Goal: Find specific page/section: Find specific page/section

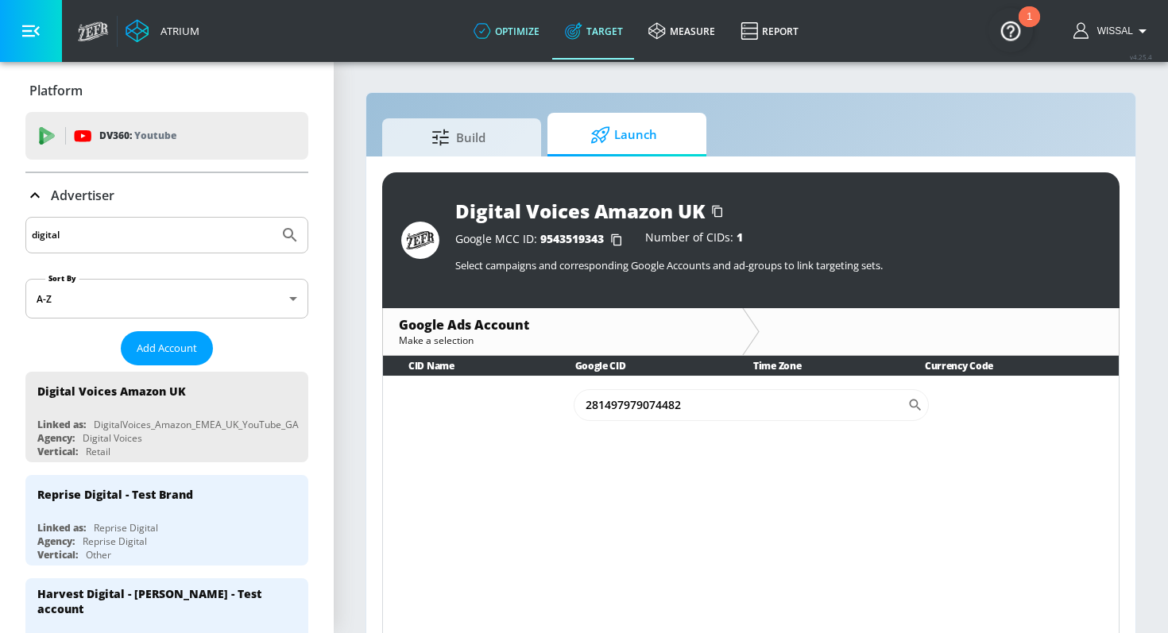
click at [509, 41] on link "optimize" at bounding box center [506, 30] width 91 height 57
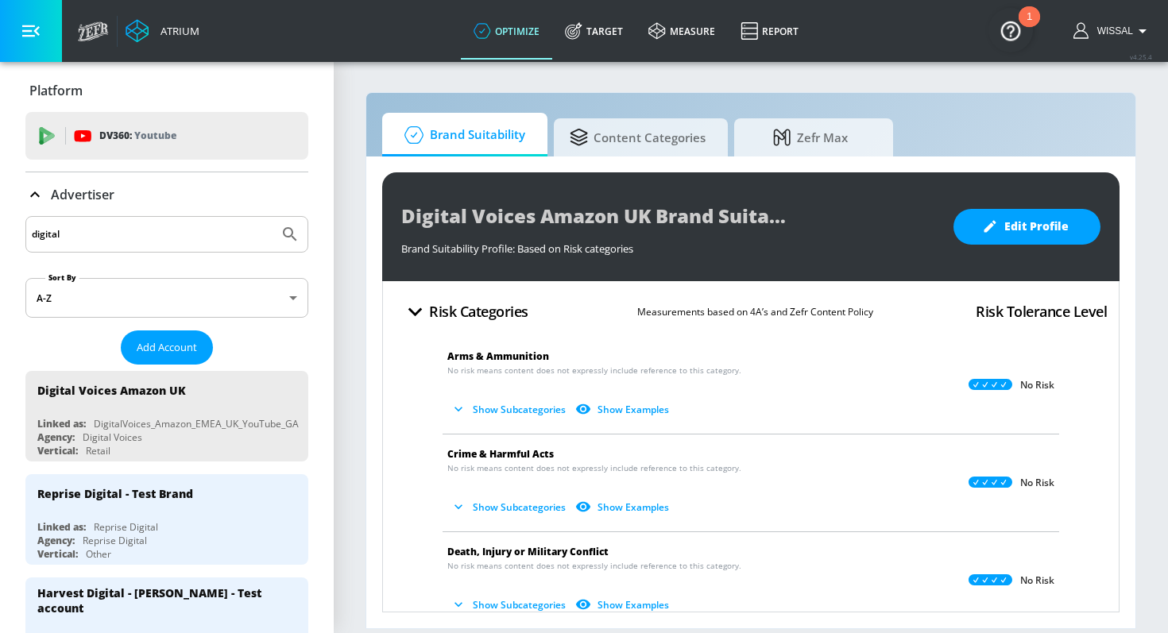
click at [154, 224] on input "digital" at bounding box center [152, 234] width 241 height 21
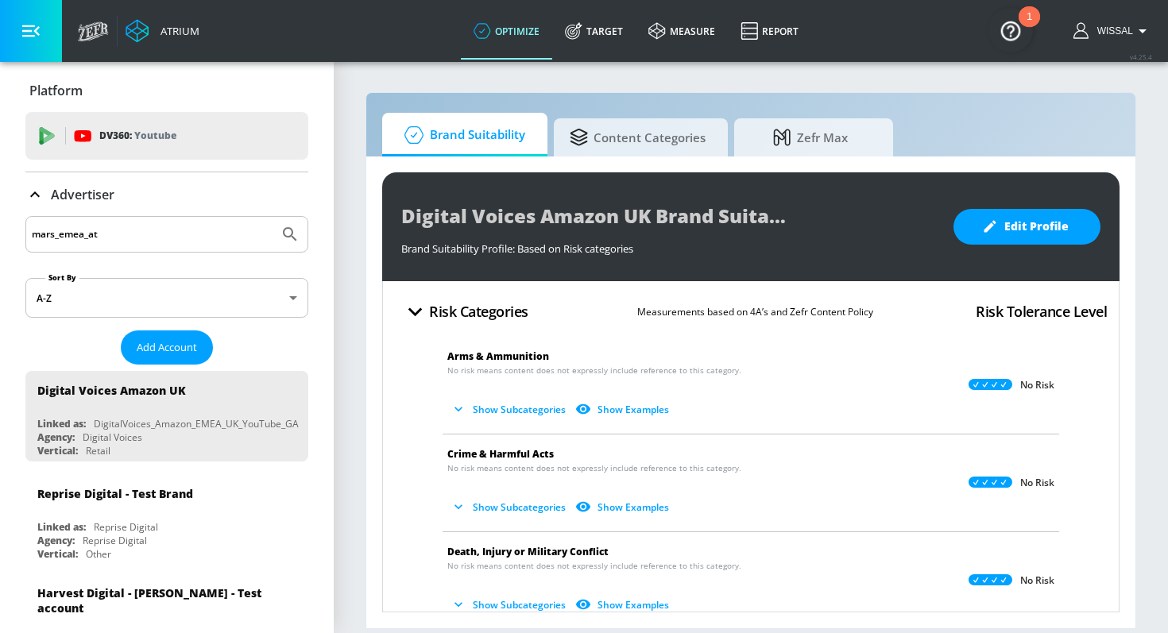
click at [273, 217] on button "Submit Search" at bounding box center [290, 234] width 35 height 35
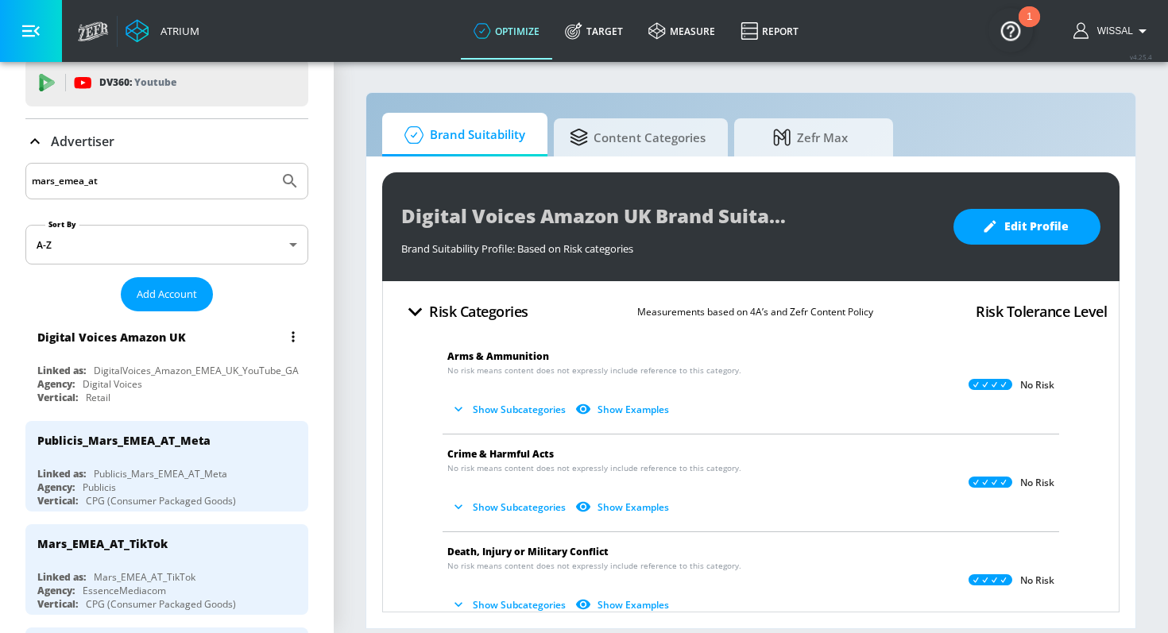
scroll to position [64, 0]
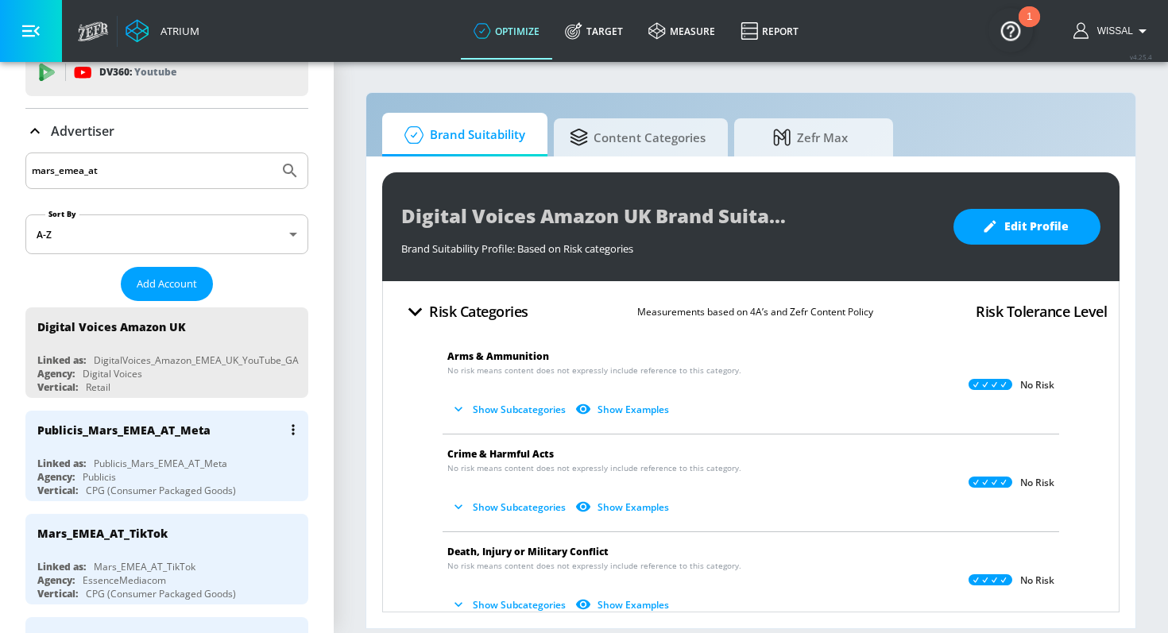
click at [181, 449] on div "Publicis_Mars_EMEA_AT_Meta Linked as: Publicis_Mars_EMEA_AT_Meta Agency: Public…" at bounding box center [166, 456] width 283 height 91
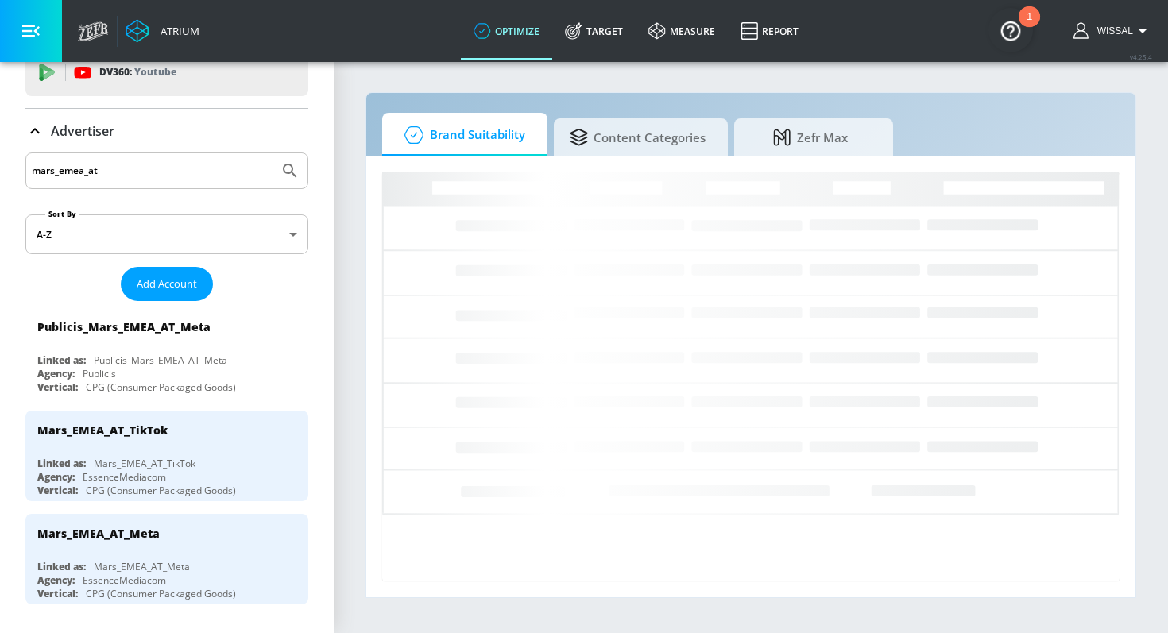
click at [149, 163] on input "mars_emea_at" at bounding box center [152, 171] width 241 height 21
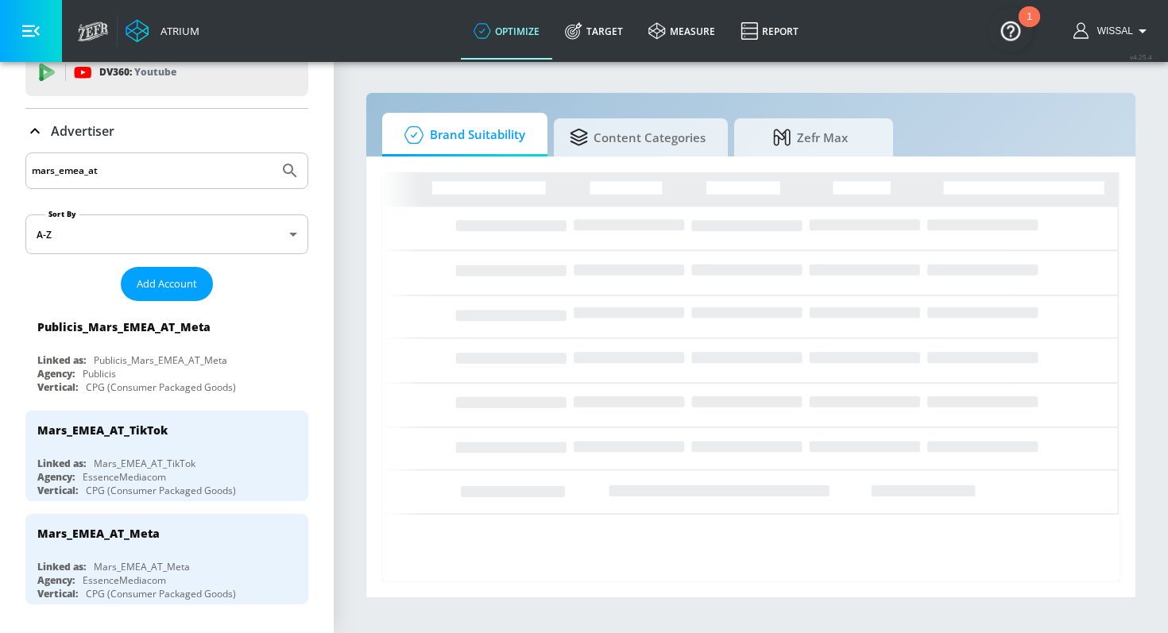
click at [149, 163] on input "mars_emea_at" at bounding box center [152, 171] width 241 height 21
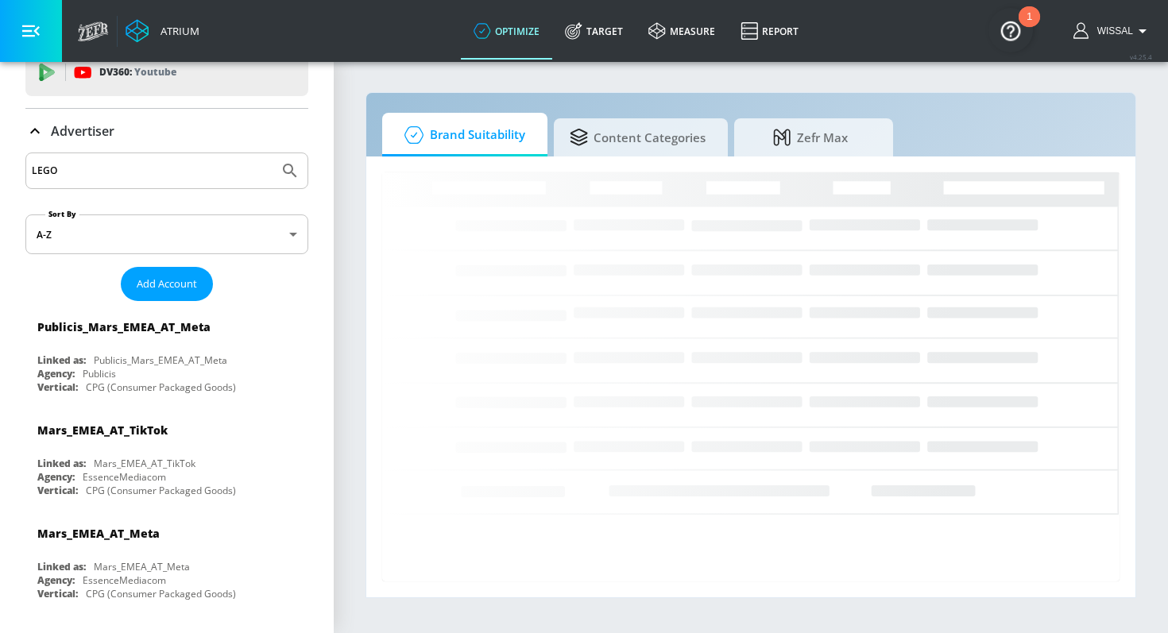
click at [273, 153] on button "Submit Search" at bounding box center [290, 170] width 35 height 35
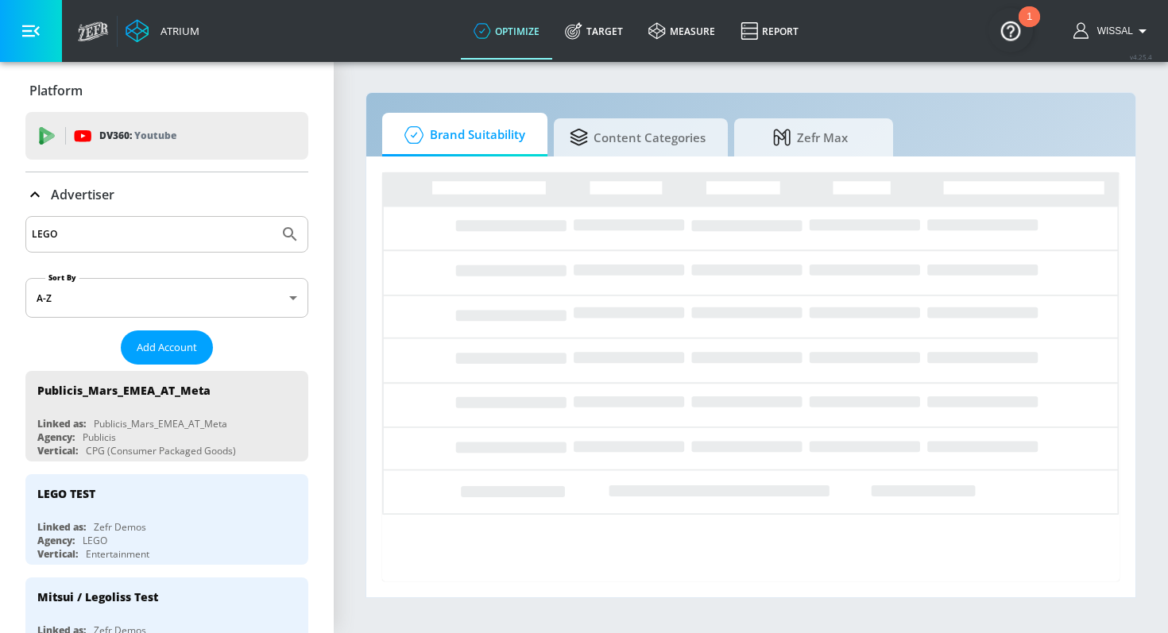
click at [107, 234] on input "LEGO" at bounding box center [152, 234] width 241 height 21
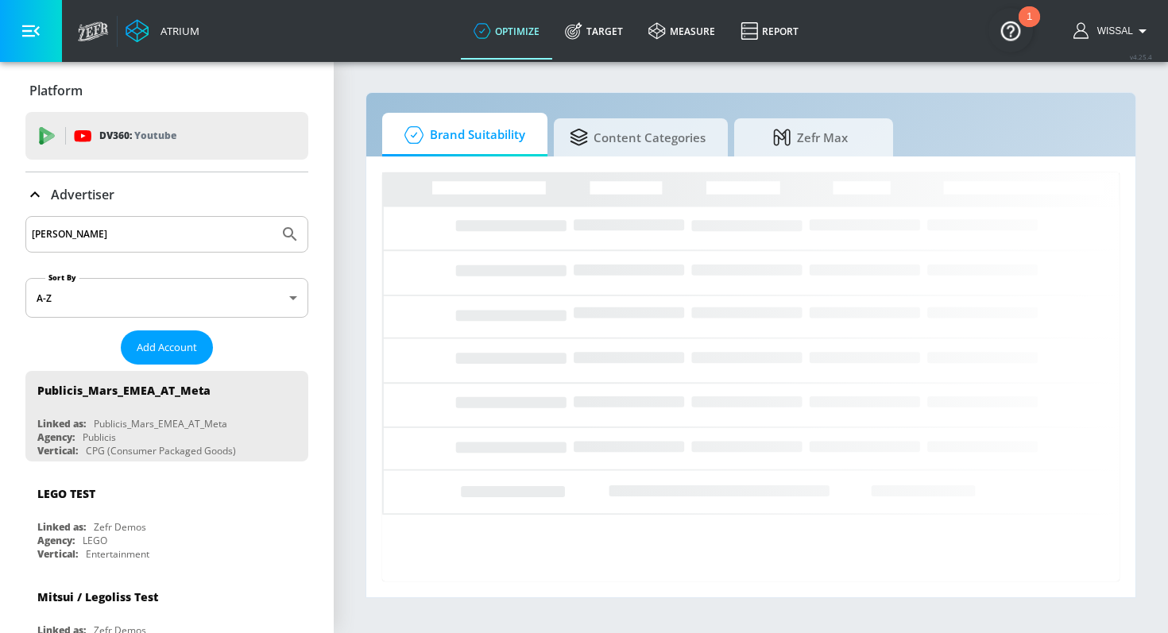
type input "[PERSON_NAME]"
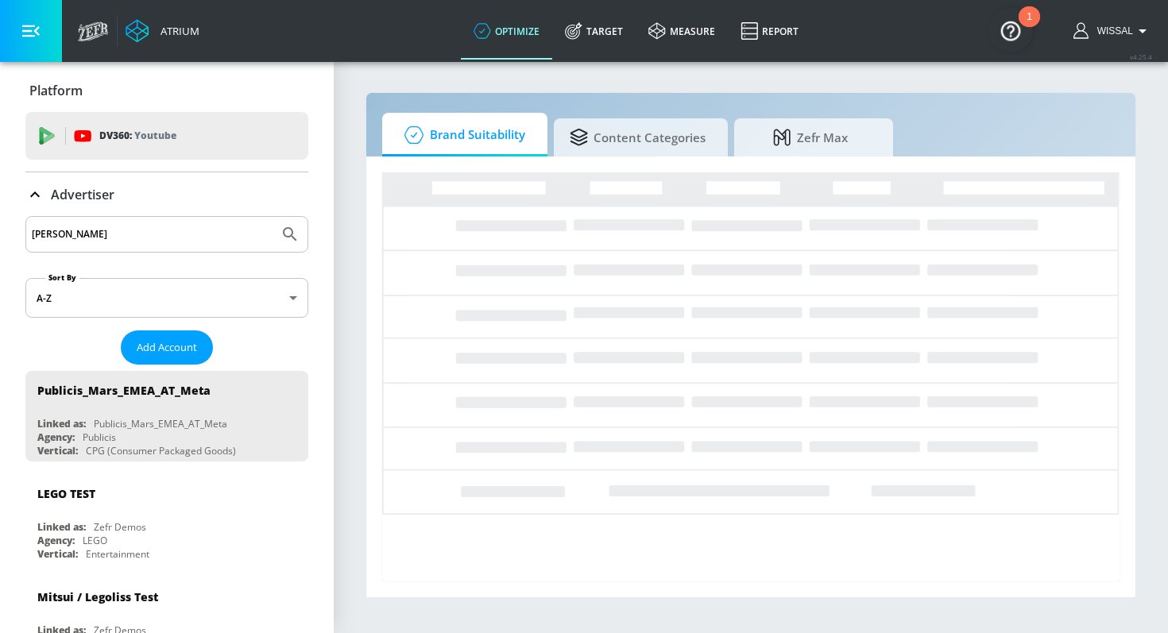
click at [273, 217] on button "Submit Search" at bounding box center [290, 234] width 35 height 35
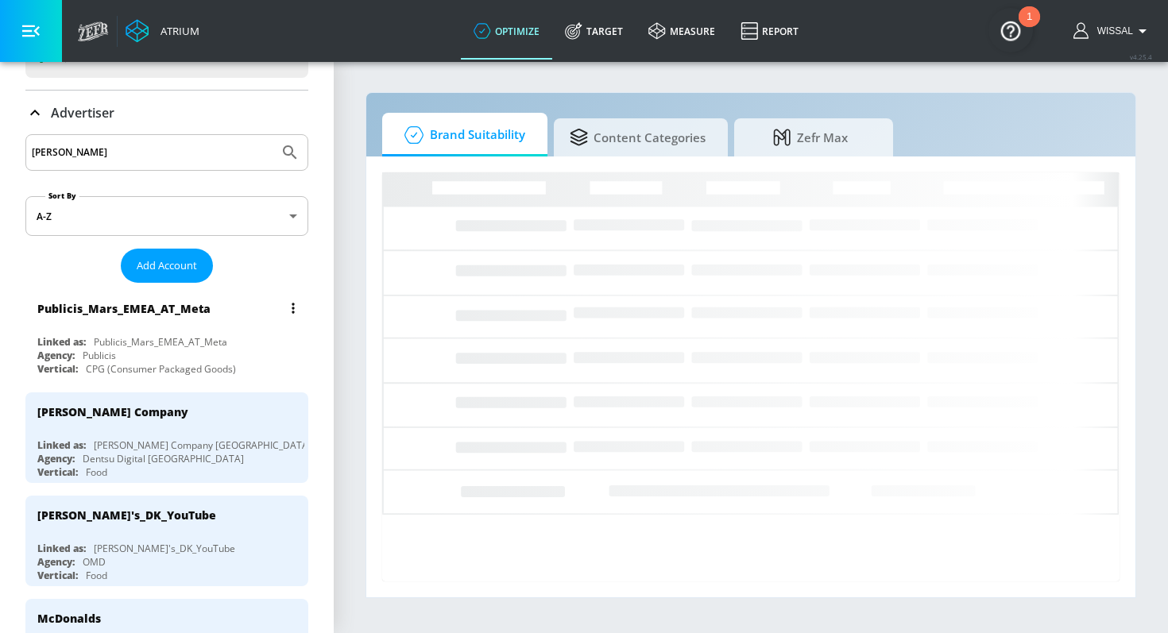
scroll to position [123, 0]
